Goal: Information Seeking & Learning: Learn about a topic

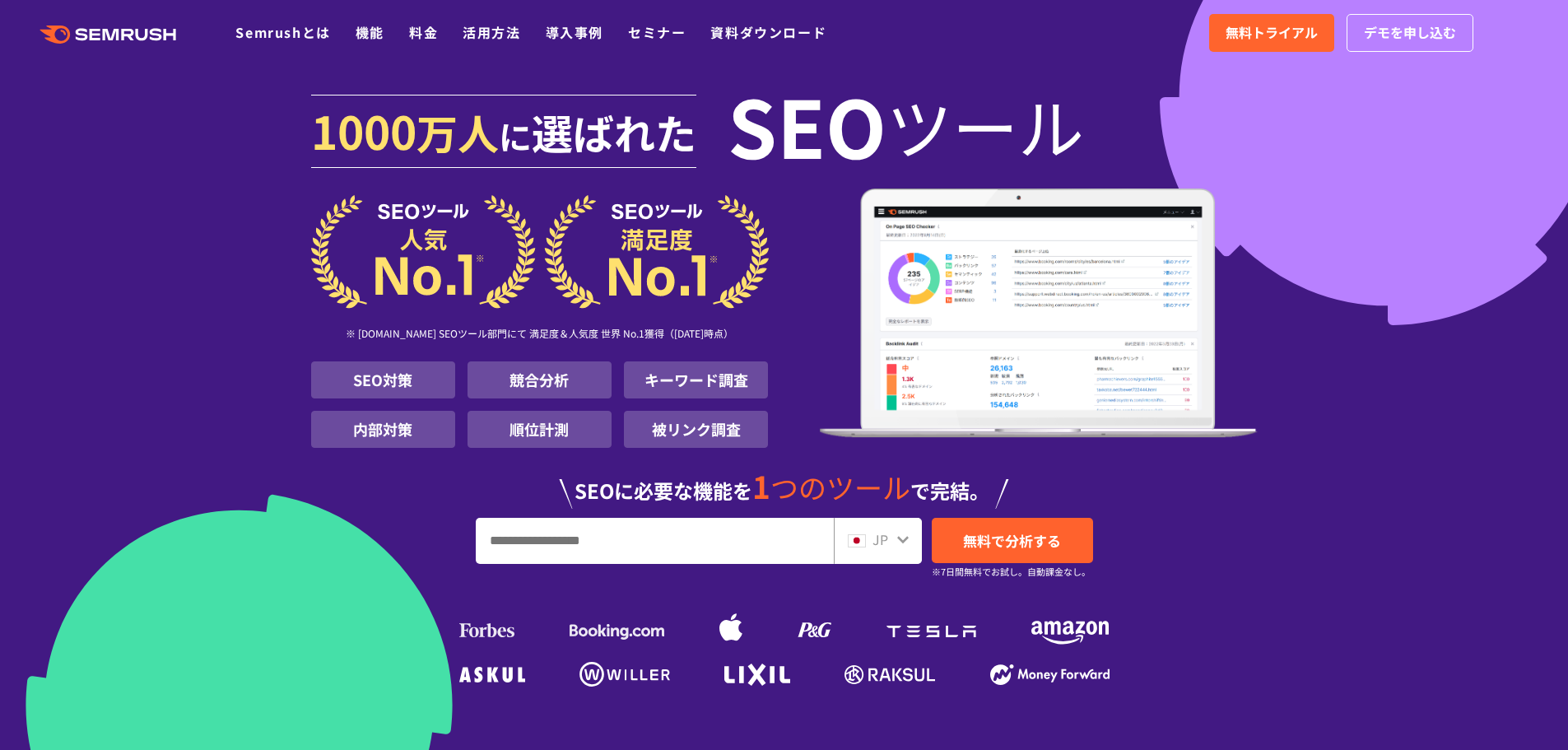
click at [705, 551] on input "URL、キーワードを入力してください" at bounding box center [654, 541] width 357 height 44
paste input "**********"
type input "**********"
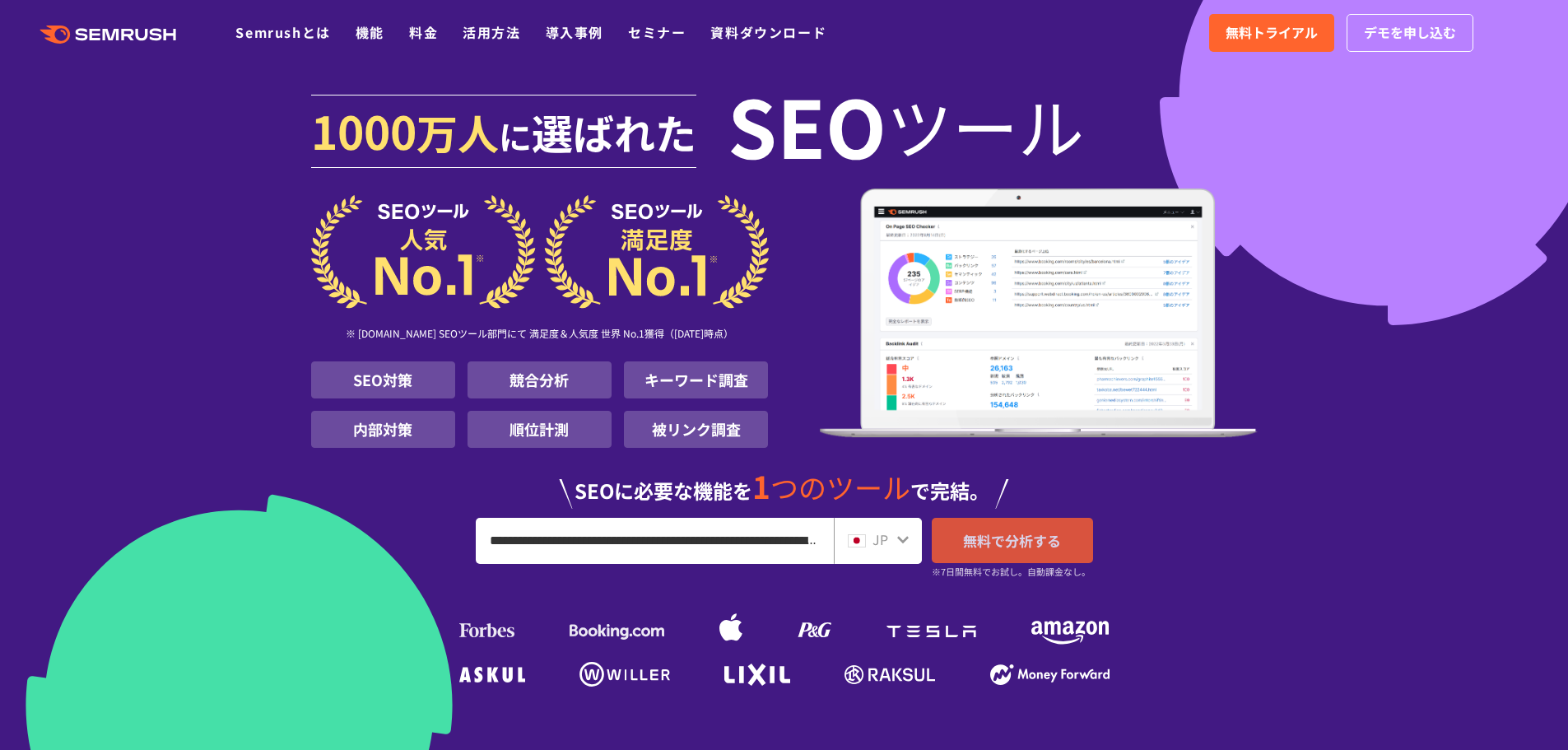
click at [1026, 543] on span "無料で分析する" at bounding box center [1012, 540] width 98 height 20
